Goal: Information Seeking & Learning: Learn about a topic

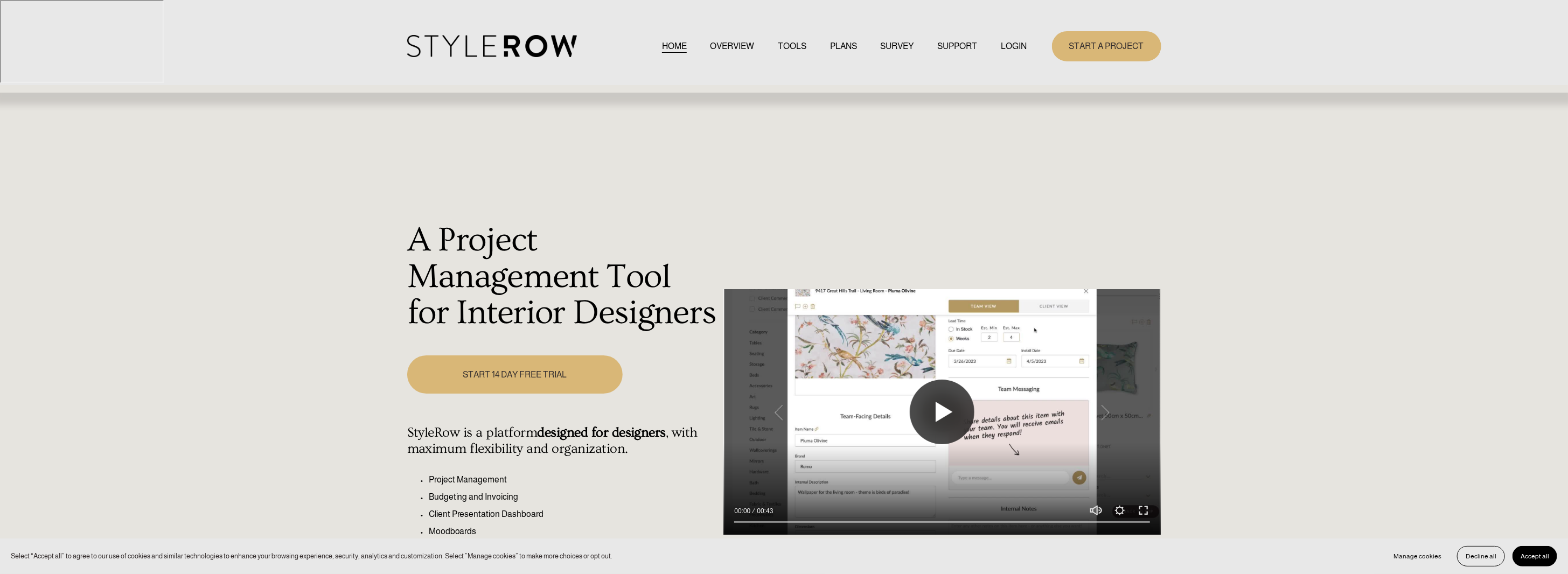
click at [927, 380] on button "Play" at bounding box center [942, 412] width 65 height 65
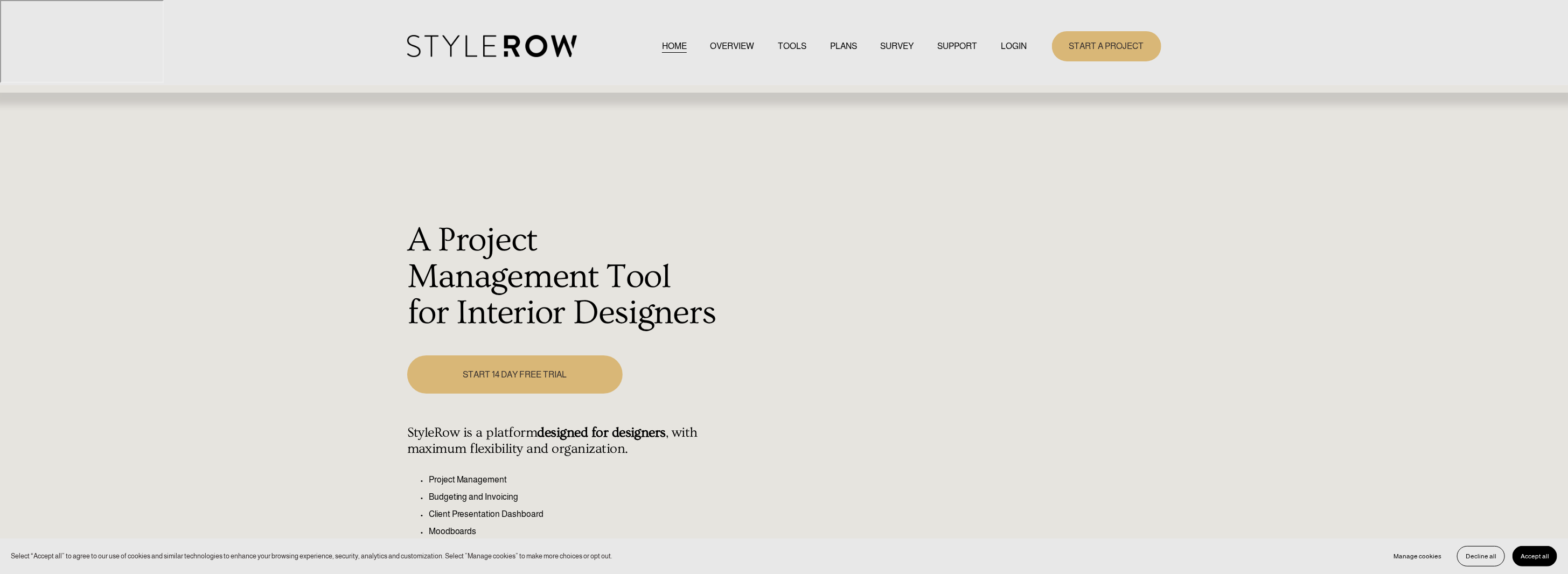
click at [1293, 387] on div "A Project Management Tool for Interior Designers Play 00:07 00:43 Unmute Mute S…" at bounding box center [784, 418] width 1568 height 481
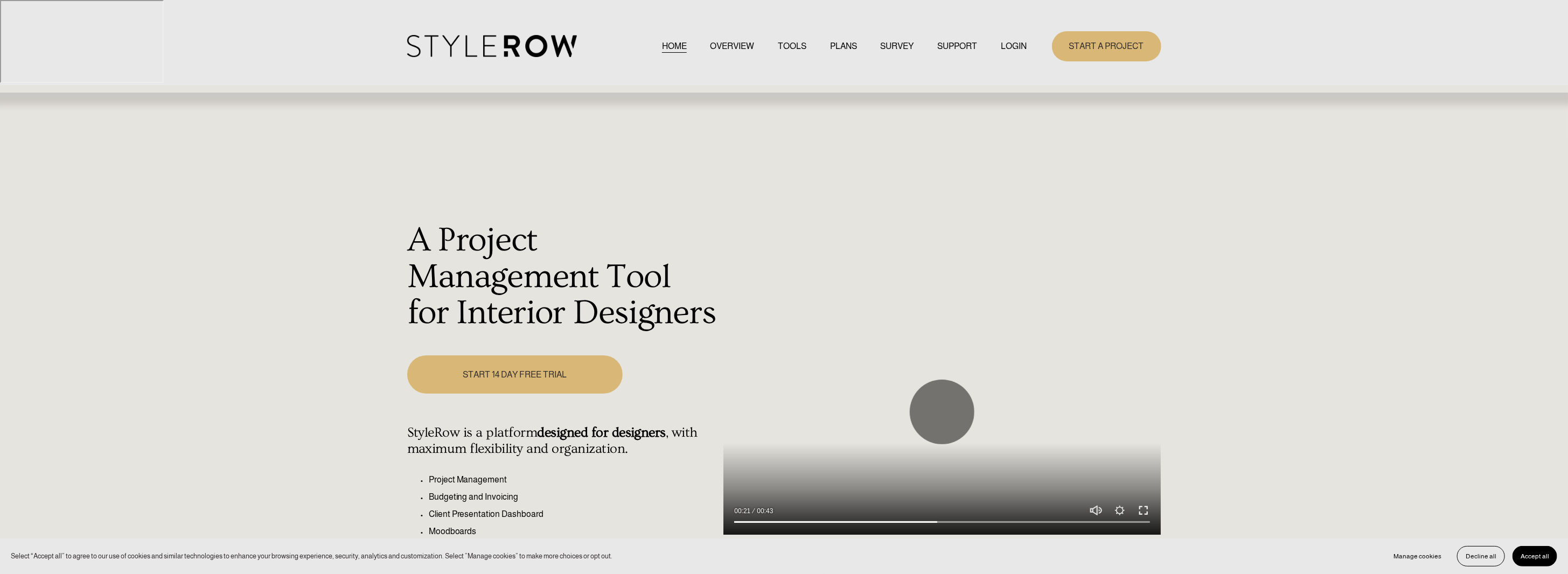
click at [1144, 504] on button "Exit fullscreen Enter fullscreen" at bounding box center [1144, 510] width 13 height 13
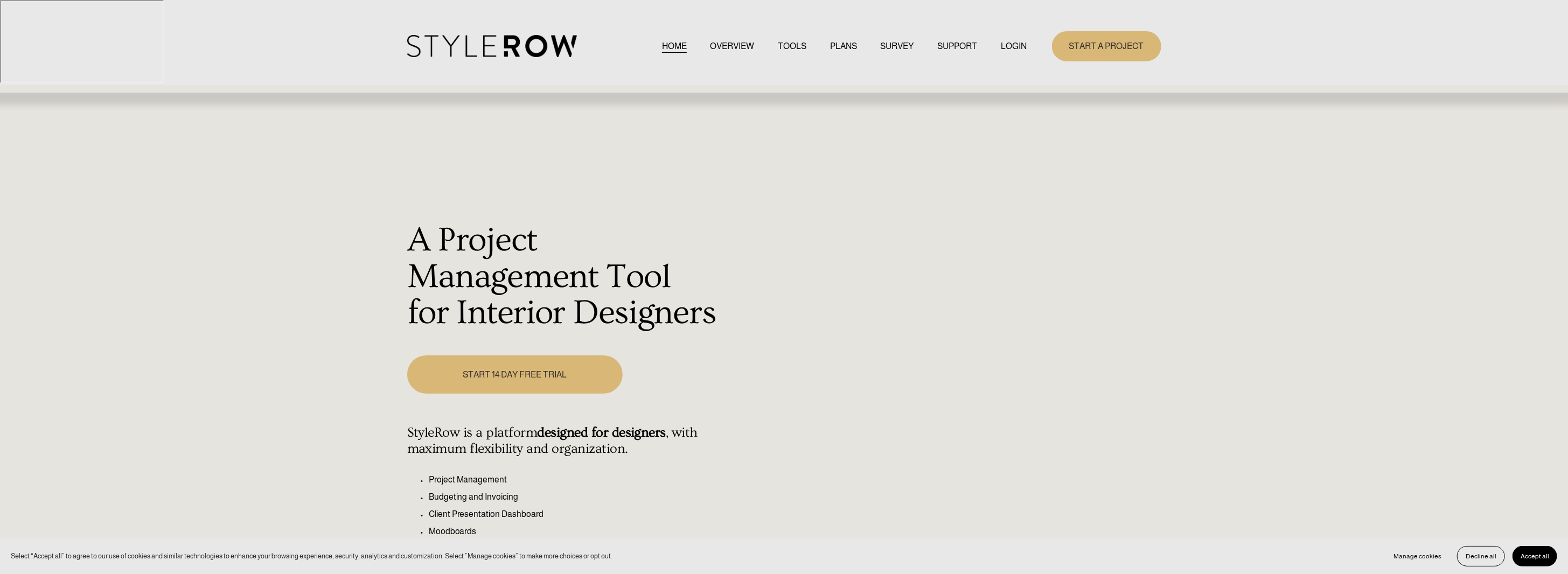
type input "100"
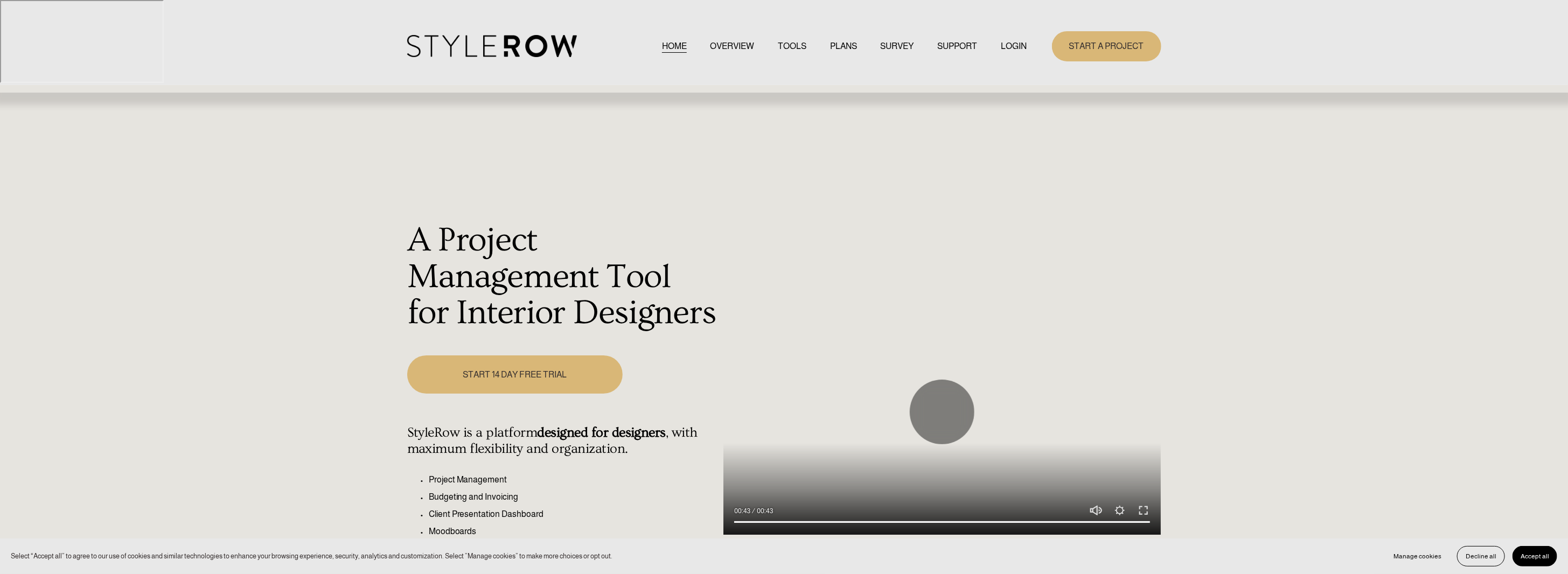
click at [727, 44] on link "OVERVIEW" at bounding box center [733, 46] width 44 height 15
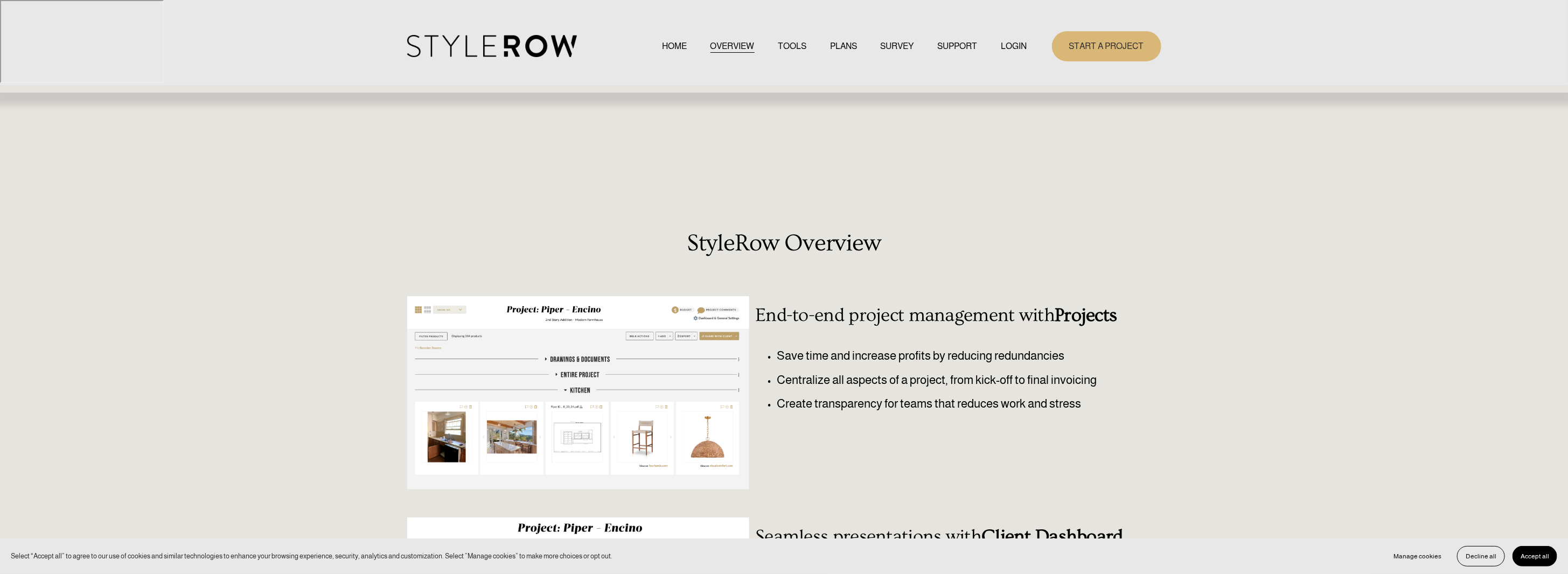
click at [789, 46] on link "TOOLS" at bounding box center [792, 46] width 29 height 15
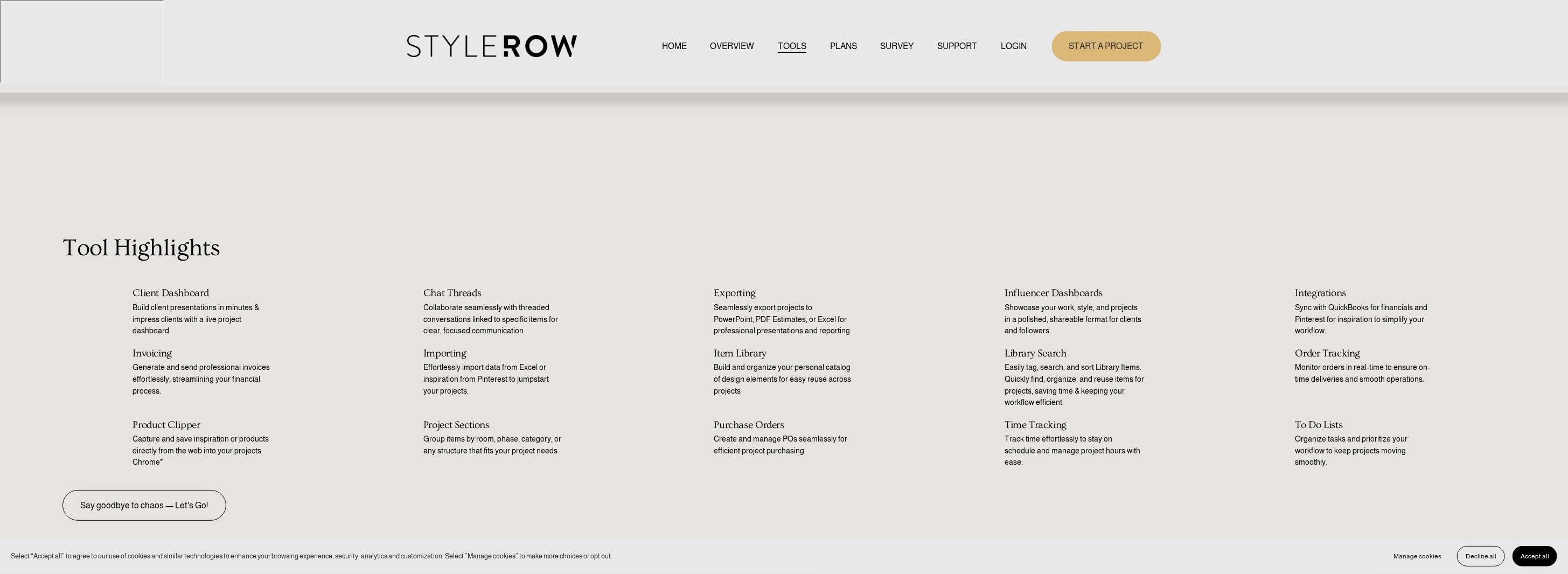
click at [843, 48] on link "PLANS" at bounding box center [844, 46] width 27 height 15
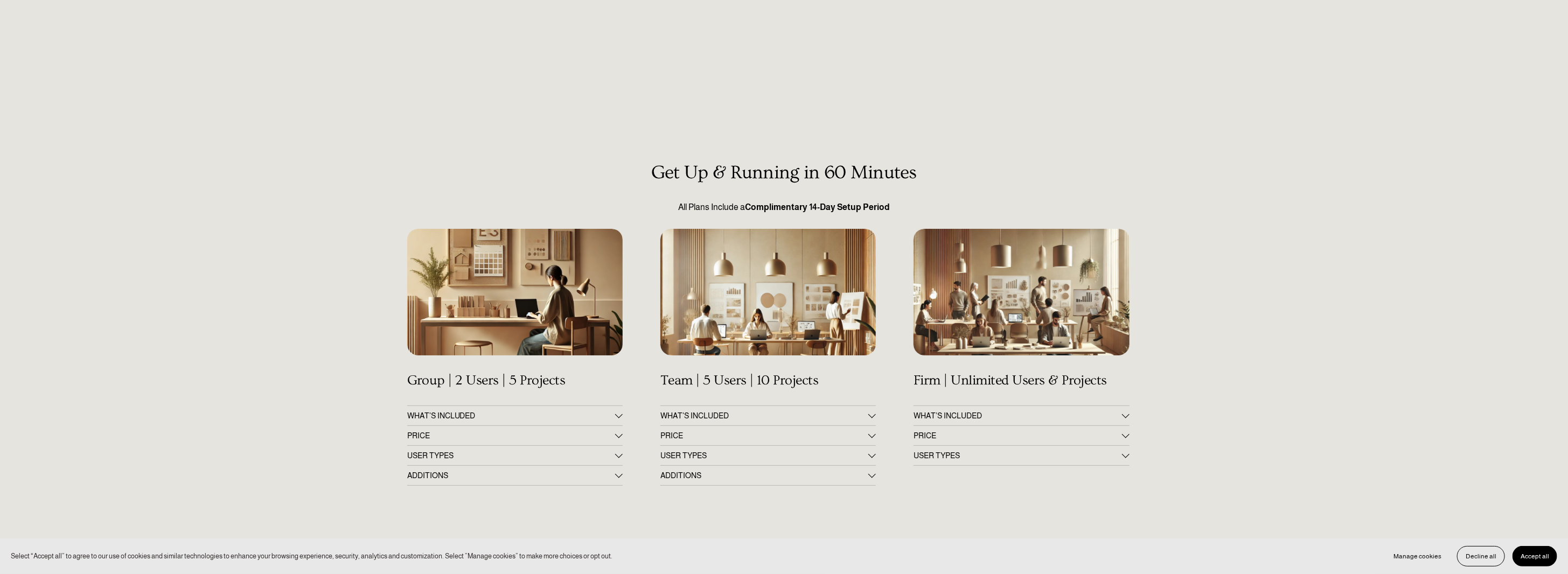
scroll to position [108, 0]
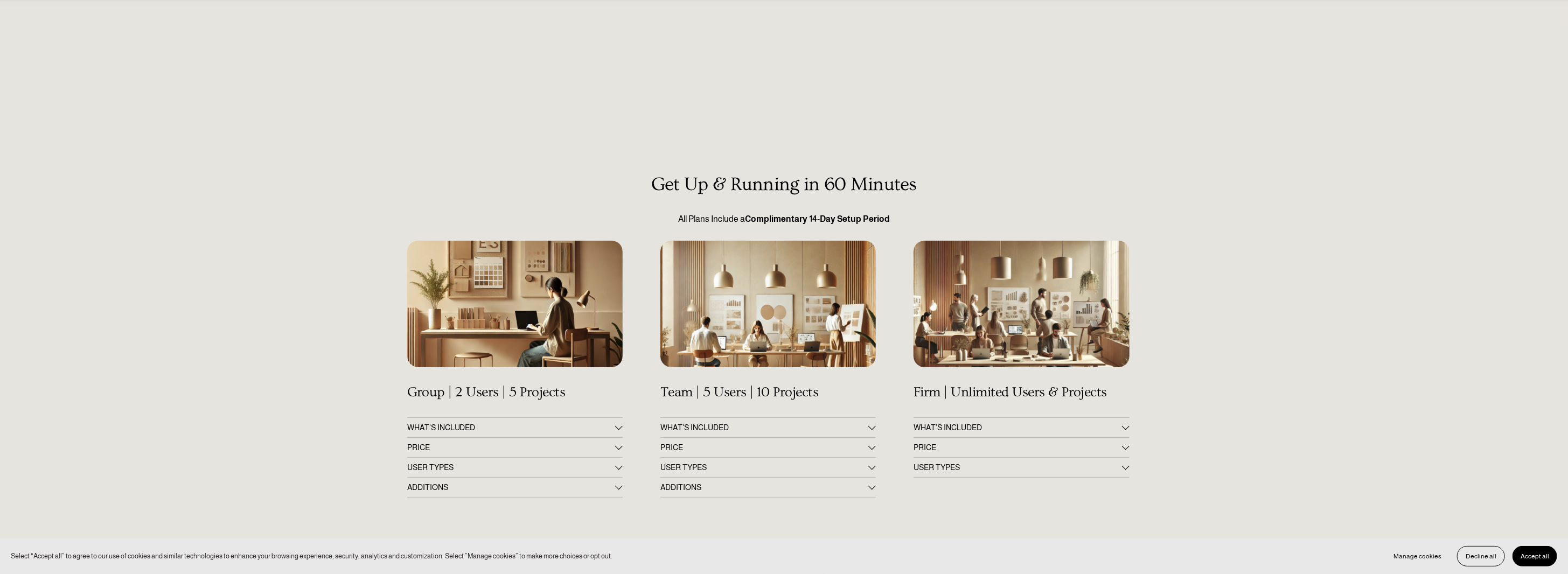
click at [666, 418] on button "WHAT'S INCLUDED" at bounding box center [768, 428] width 216 height 20
click at [662, 443] on span "PRICE" at bounding box center [764, 447] width 208 height 9
click at [697, 443] on span "PRICE" at bounding box center [764, 447] width 208 height 9
click at [688, 463] on span "USER TYPES" at bounding box center [764, 467] width 208 height 9
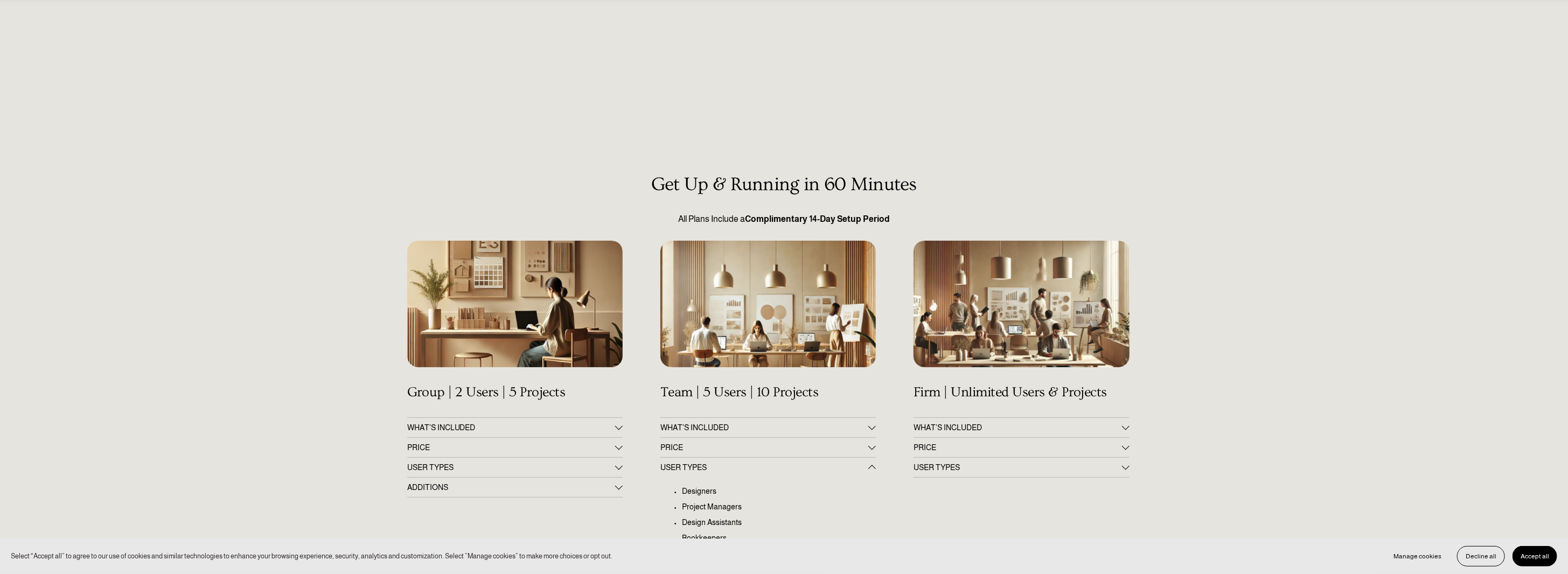
click at [666, 463] on span "USER TYPES" at bounding box center [764, 467] width 208 height 9
click at [666, 483] on span "ADDITIONS" at bounding box center [764, 487] width 208 height 9
click at [470, 423] on span "WHAT'S INCLUDED" at bounding box center [511, 427] width 208 height 9
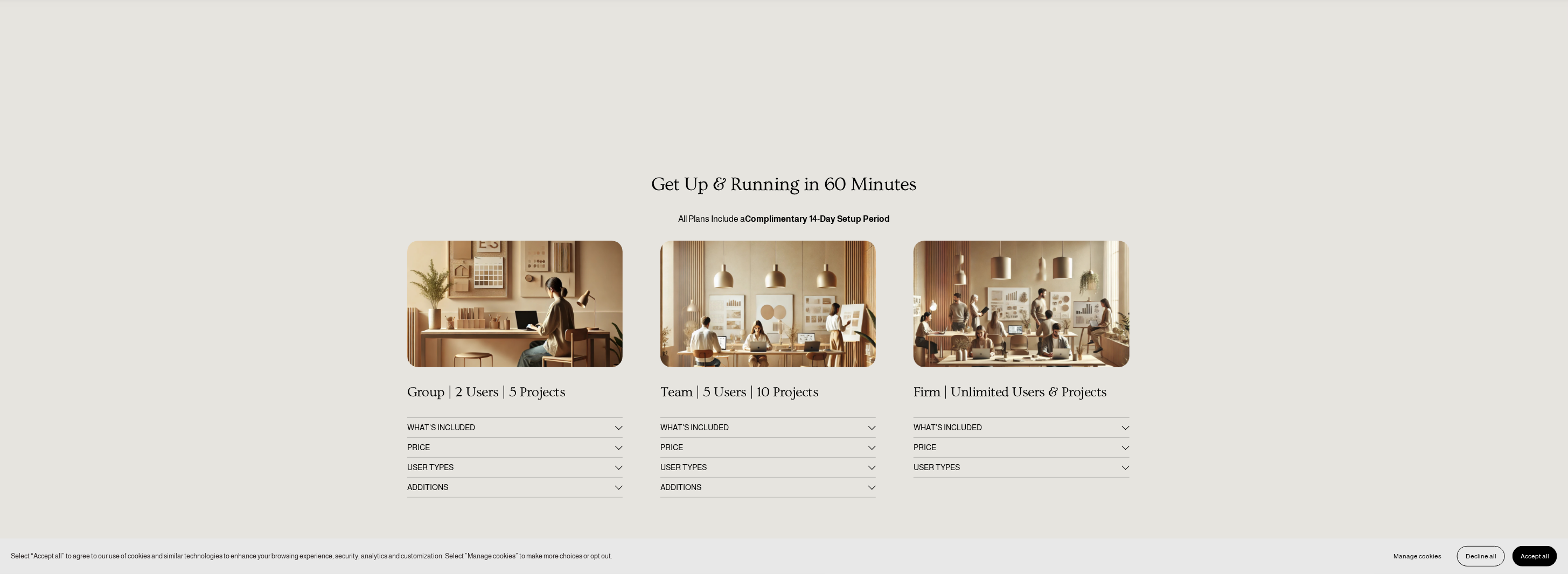
click at [429, 443] on span "PRICE" at bounding box center [511, 447] width 208 height 9
click at [688, 438] on button "PRICE" at bounding box center [768, 447] width 216 height 20
click at [943, 443] on span "PRICE" at bounding box center [1018, 447] width 208 height 9
click at [430, 501] on span "USER TYPES" at bounding box center [511, 505] width 208 height 9
click at [430, 463] on span "USER TYPES" at bounding box center [511, 467] width 208 height 9
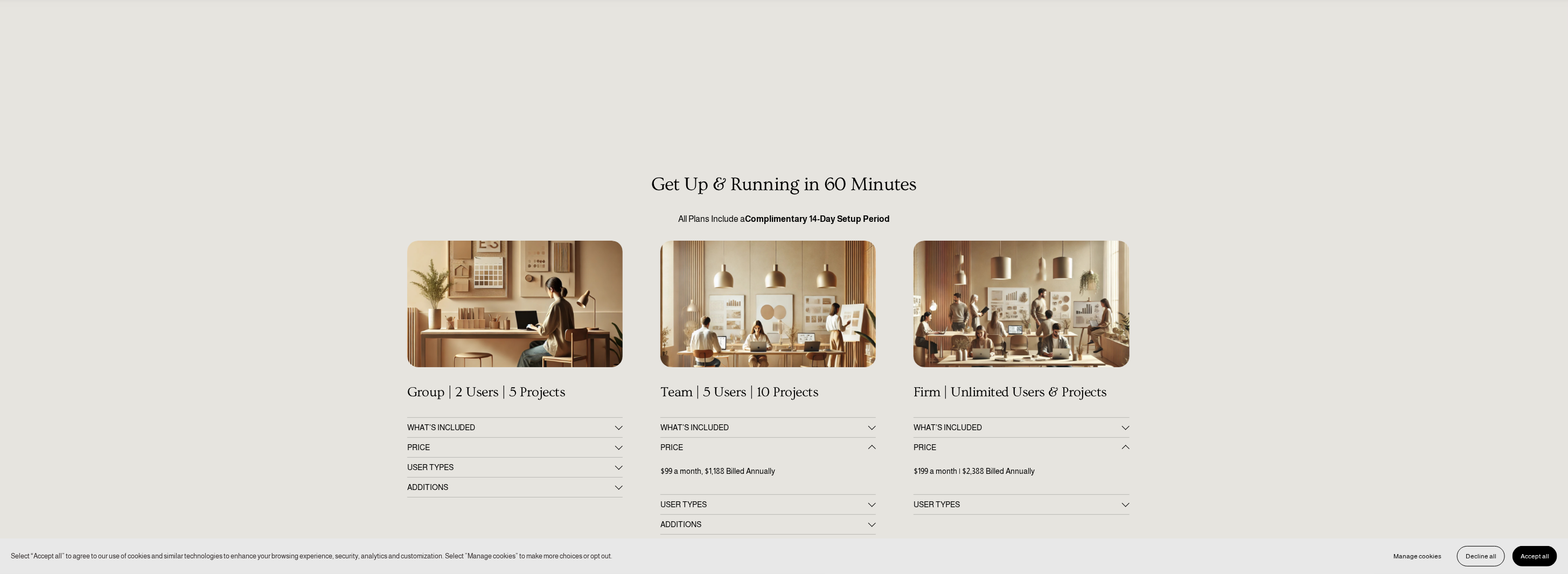
click at [426, 483] on span "ADDITIONS" at bounding box center [511, 487] width 208 height 9
click at [414, 443] on span "PRICE" at bounding box center [511, 447] width 208 height 9
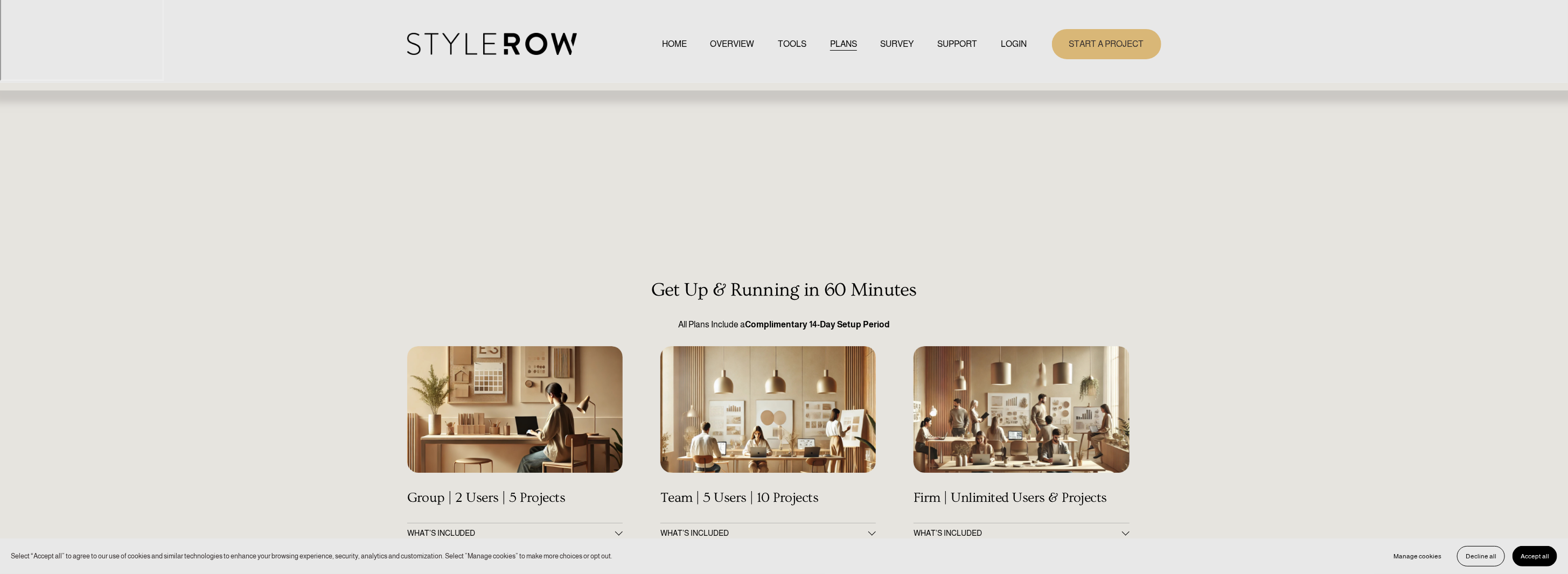
scroll to position [0, 0]
